Goal: Find specific page/section: Find specific page/section

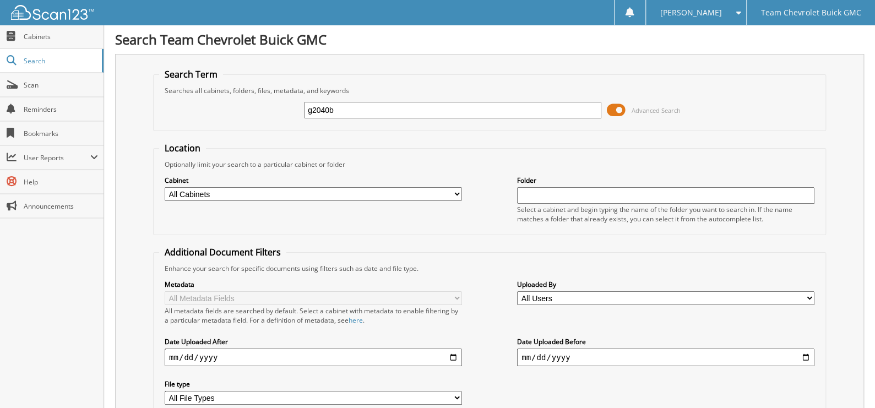
type input "g2040b"
click at [615, 111] on span at bounding box center [616, 110] width 19 height 17
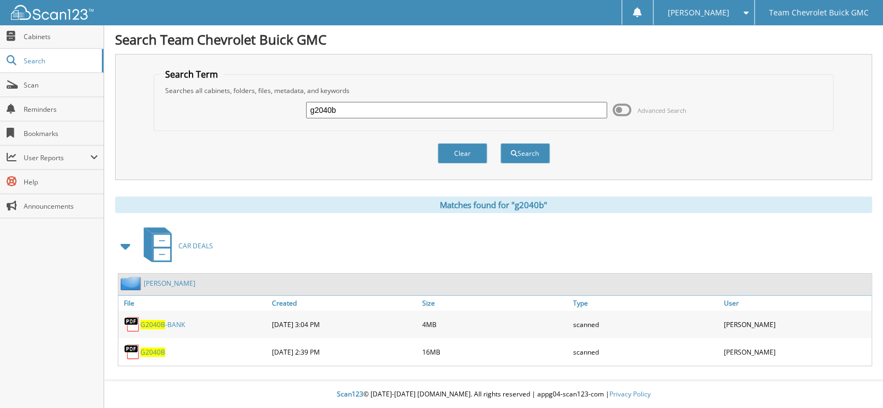
click at [154, 350] on span "G2040B" at bounding box center [152, 352] width 25 height 9
